Goal: Transaction & Acquisition: Purchase product/service

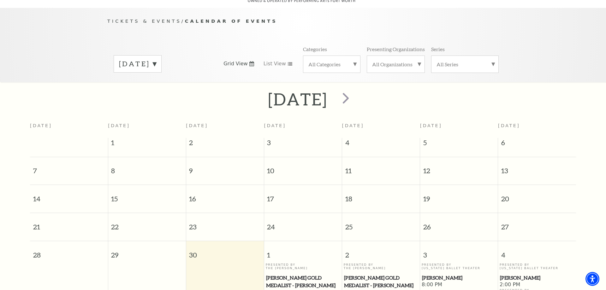
scroll to position [56, 0]
click at [355, 99] on span "next" at bounding box center [346, 98] width 18 height 18
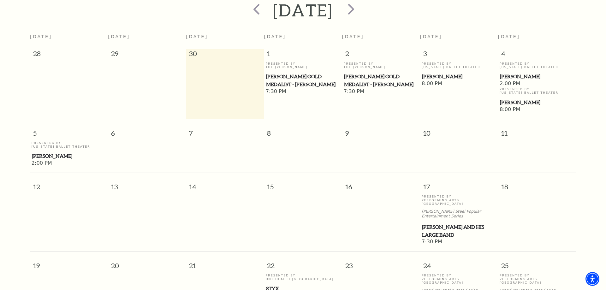
scroll to position [88, 0]
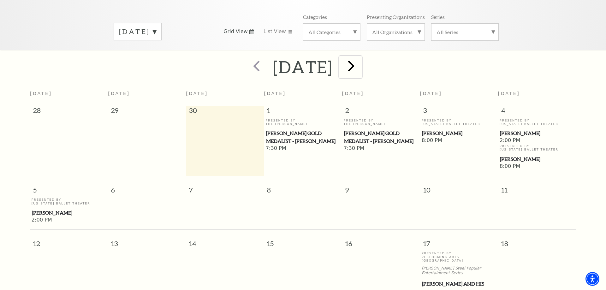
click at [360, 68] on span "next" at bounding box center [351, 66] width 18 height 18
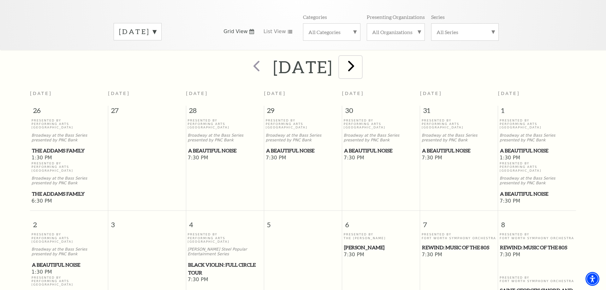
click at [360, 65] on span "next" at bounding box center [351, 66] width 18 height 18
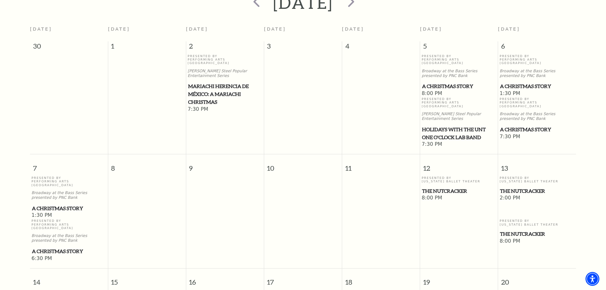
scroll to position [24, 0]
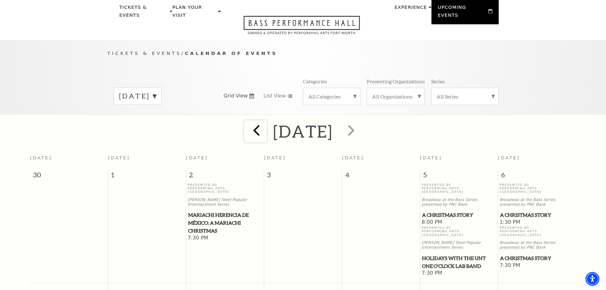
click at [247, 128] on span "prev" at bounding box center [256, 130] width 18 height 18
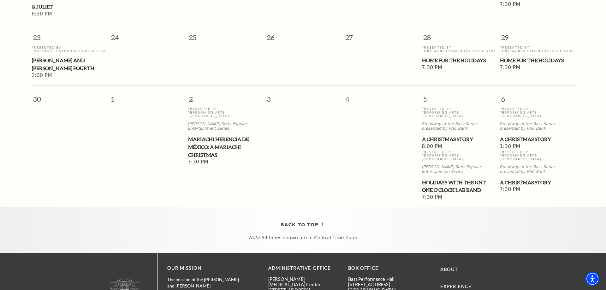
scroll to position [603, 0]
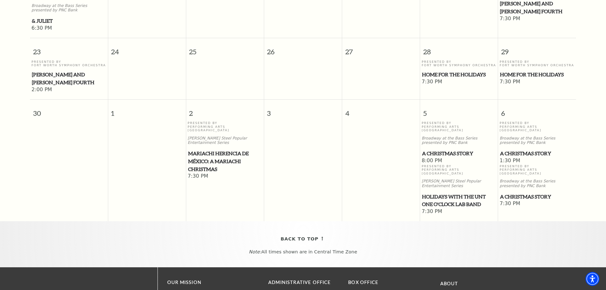
click at [437, 150] on span "A Christmas Story" at bounding box center [459, 154] width 74 height 8
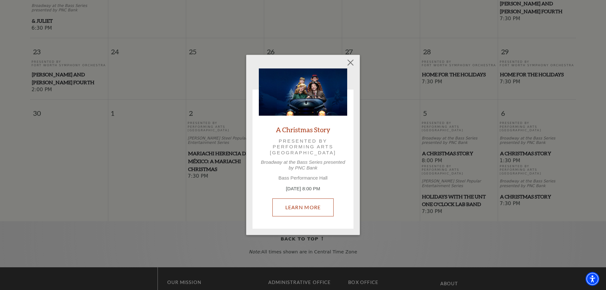
click at [301, 205] on link "Learn More" at bounding box center [303, 208] width 62 height 18
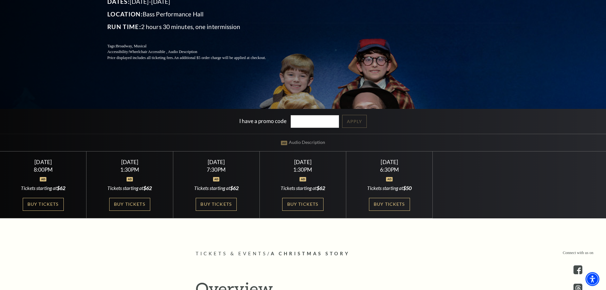
scroll to position [129, 0]
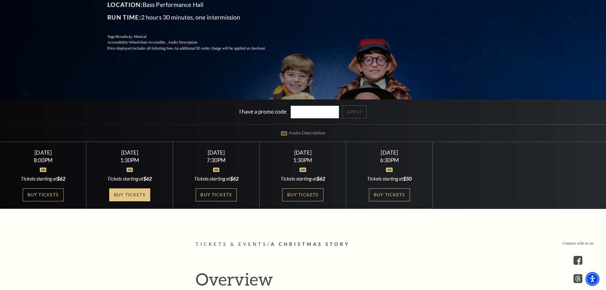
click at [135, 190] on link "Buy Tickets" at bounding box center [129, 194] width 41 height 13
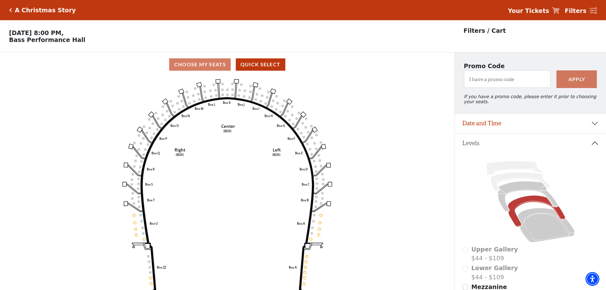
click at [12, 9] on icon "Click here to go back to filters" at bounding box center [10, 10] width 3 height 4
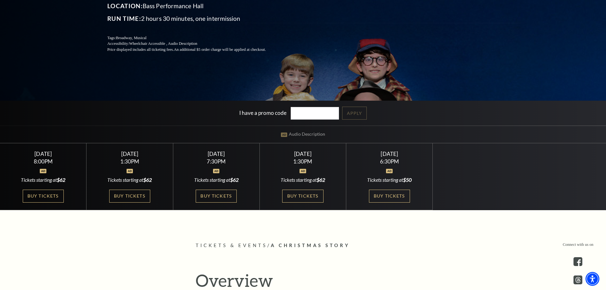
scroll to position [129, 0]
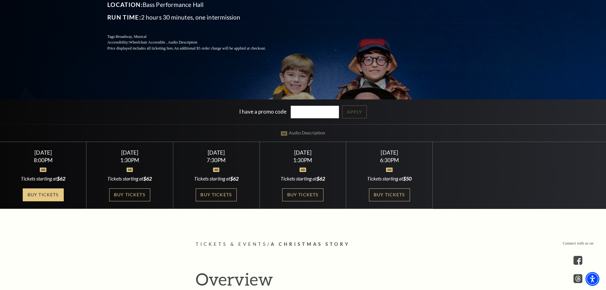
click at [39, 196] on link "Buy Tickets" at bounding box center [43, 194] width 41 height 13
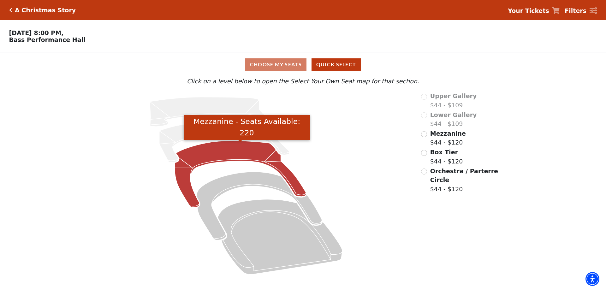
click at [221, 151] on icon "Mezzanine - Seats Available: 220" at bounding box center [240, 174] width 131 height 67
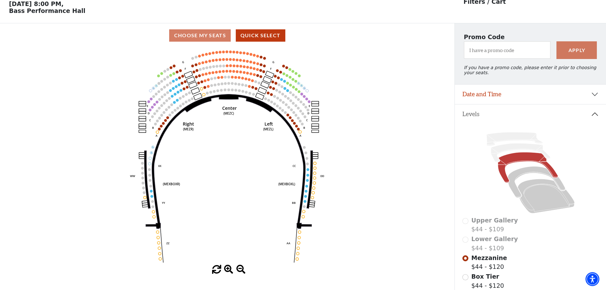
scroll to position [29, 0]
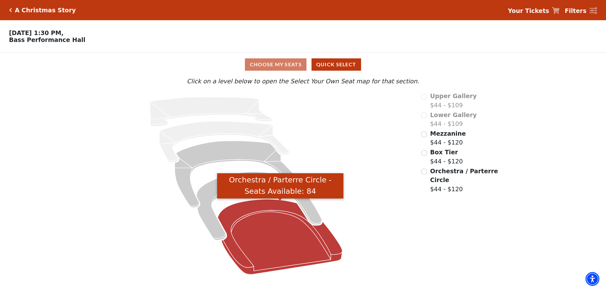
click at [286, 249] on icon "Orchestra / Parterre Circle - Seats Available: 84" at bounding box center [280, 236] width 125 height 75
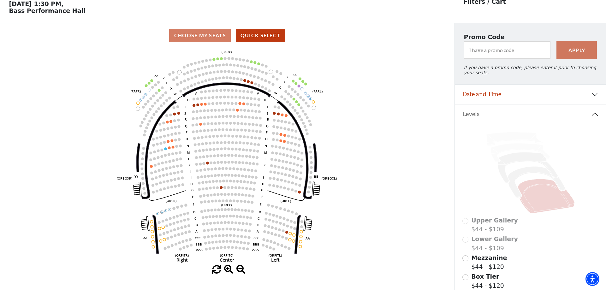
scroll to position [29, 0]
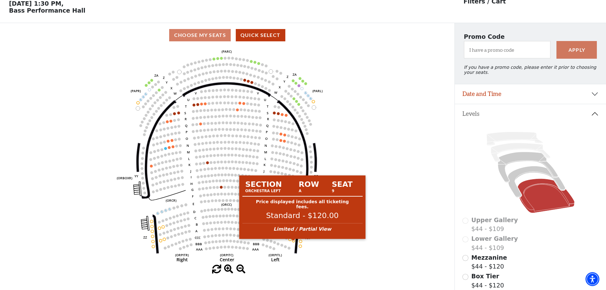
click at [294, 242] on circle at bounding box center [293, 240] width 3 height 3
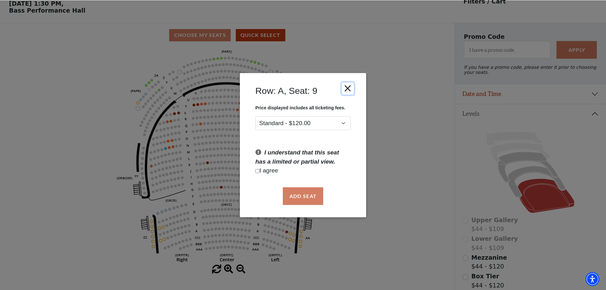
click at [347, 87] on button "Close" at bounding box center [348, 88] width 12 height 12
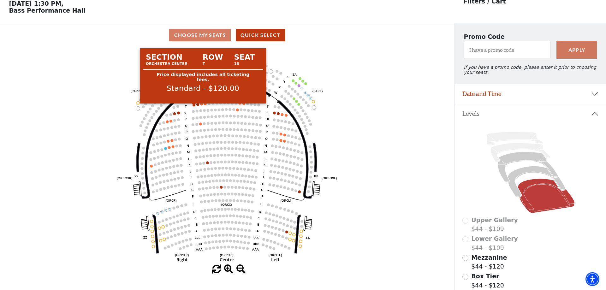
click at [193, 106] on circle at bounding box center [194, 105] width 3 height 3
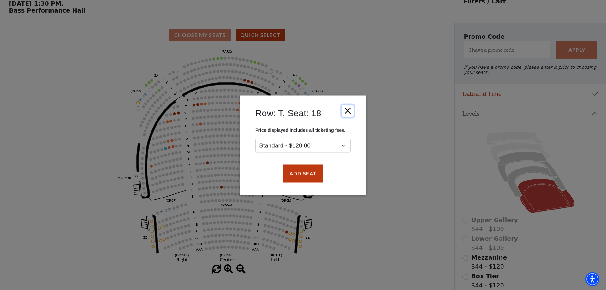
click at [347, 106] on button "Close" at bounding box center [348, 111] width 12 height 12
